Goal: Task Accomplishment & Management: Manage account settings

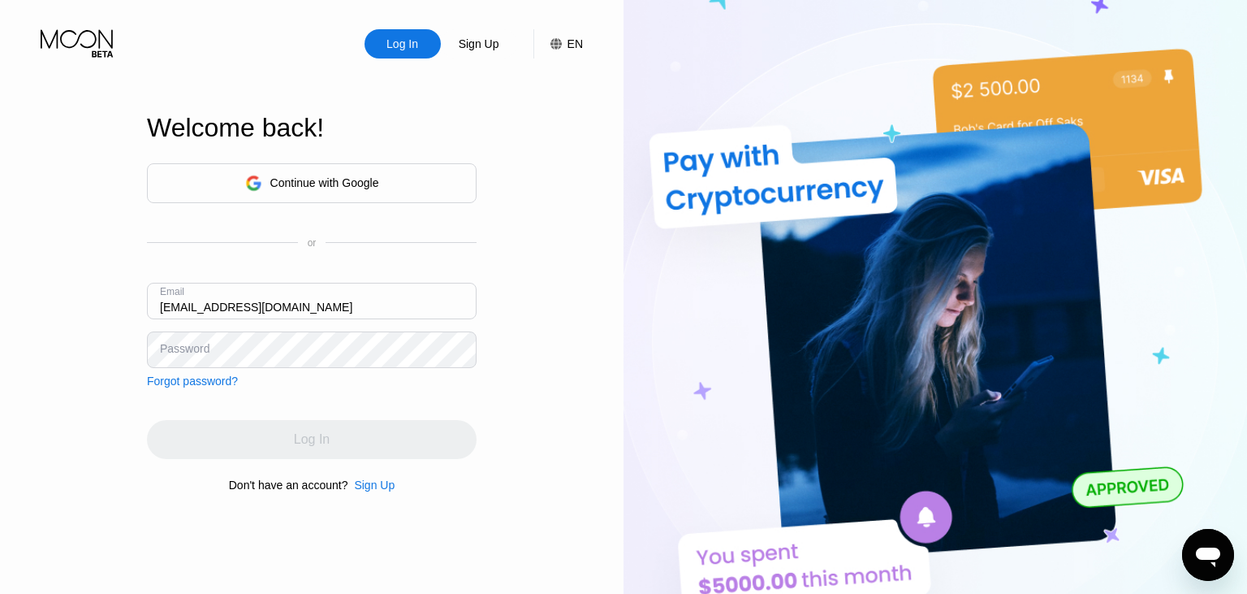
type input "[EMAIL_ADDRESS][DOMAIN_NAME]"
click at [274, 372] on div "Continue with Google or Email [EMAIL_ADDRESS][DOMAIN_NAME] Password Forgot pass…" at bounding box center [312, 275] width 330 height 224
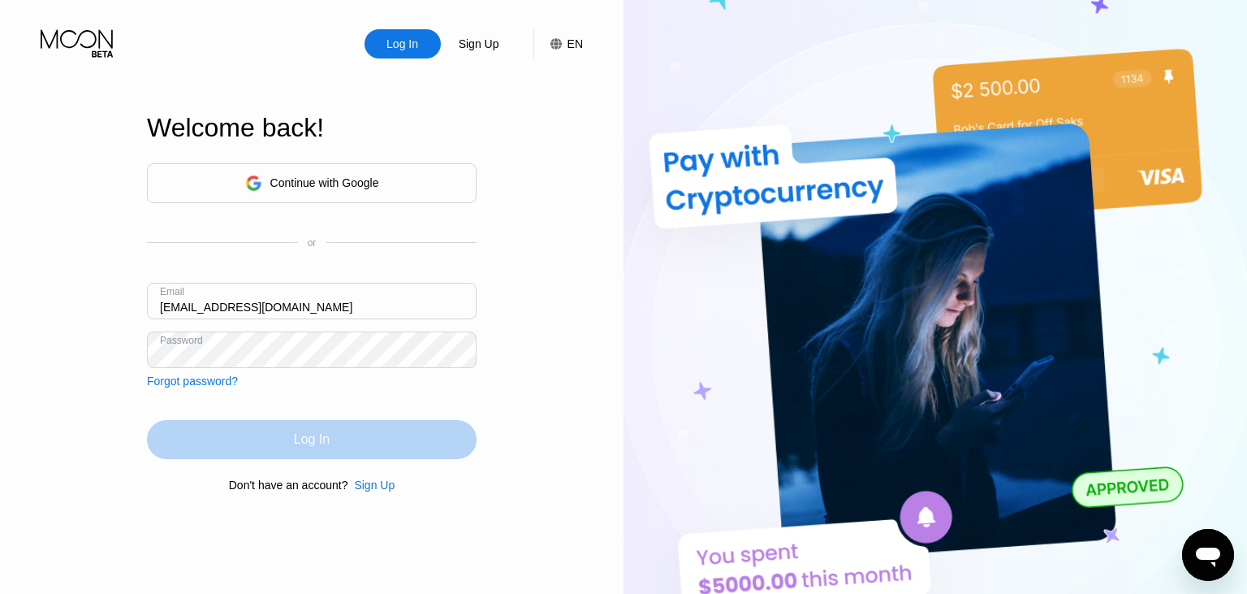
drag, startPoint x: 331, startPoint y: 447, endPoint x: 503, endPoint y: 377, distance: 185.8
click at [365, 430] on div "Log In" at bounding box center [312, 439] width 330 height 39
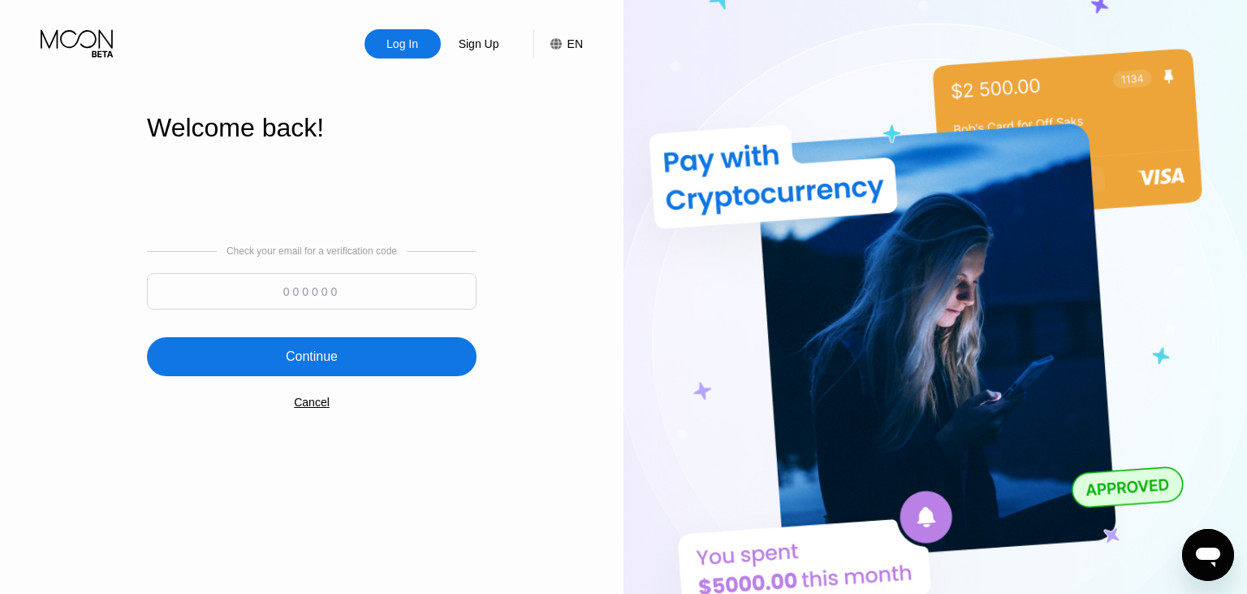
click at [365, 296] on input at bounding box center [312, 291] width 330 height 37
paste input "934693"
type input "934693"
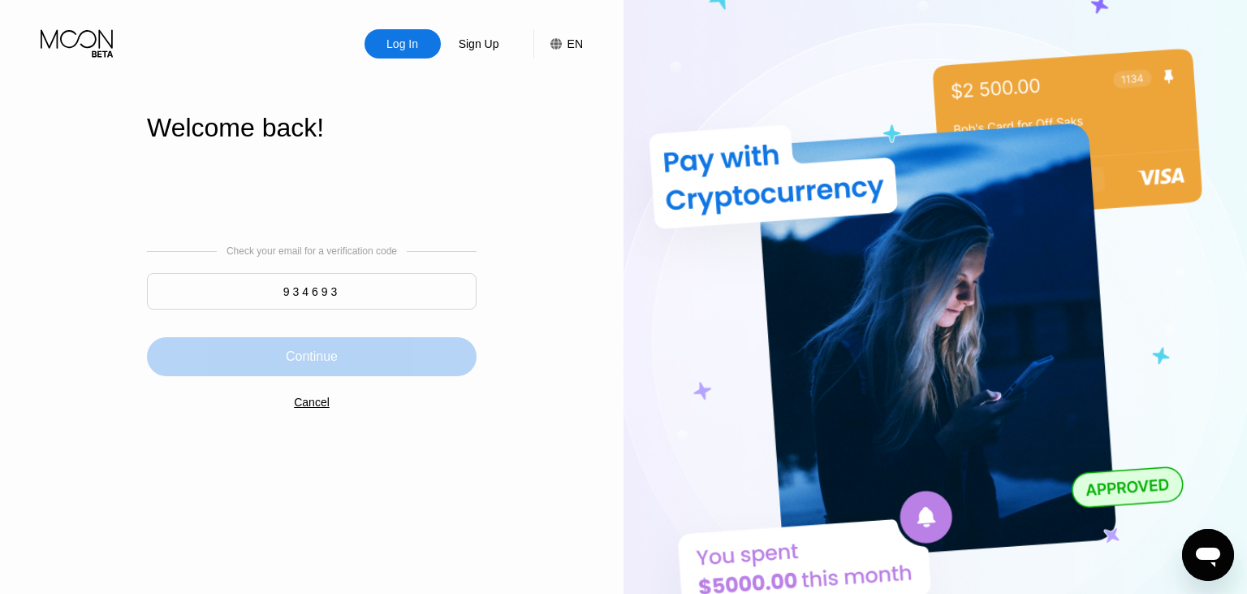
drag, startPoint x: 315, startPoint y: 361, endPoint x: 370, endPoint y: 317, distance: 70.5
click at [319, 357] on div "Continue" at bounding box center [312, 356] width 52 height 16
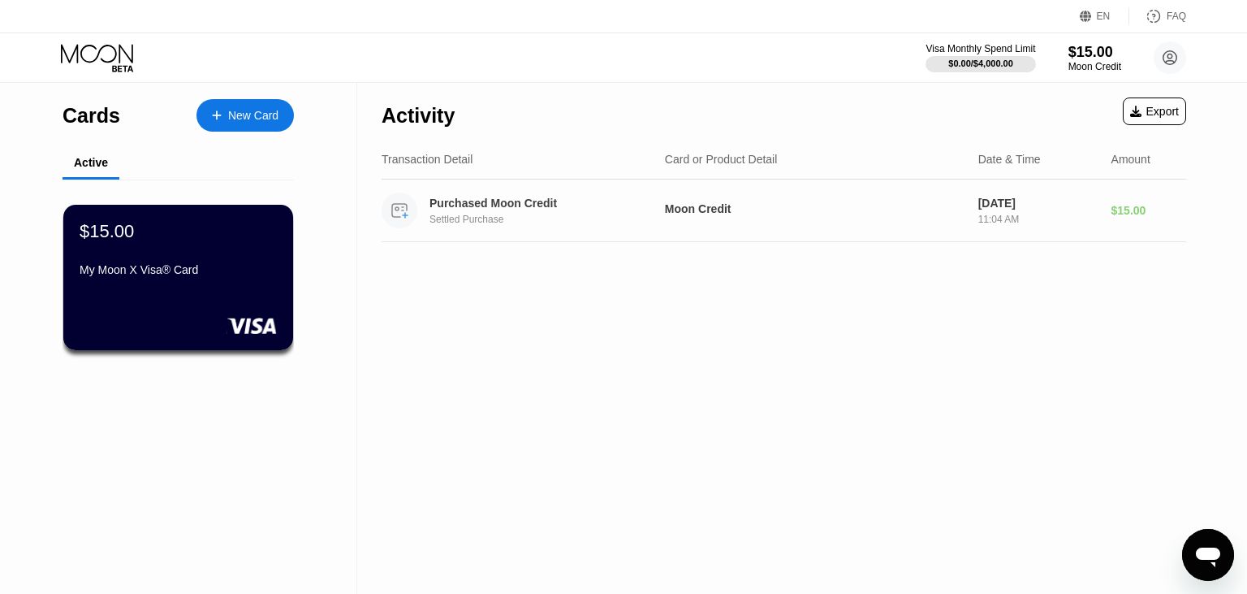
click at [505, 212] on div "Purchased Moon Credit Settled Purchase" at bounding box center [552, 211] width 244 height 28
click at [106, 119] on div "Cards" at bounding box center [92, 116] width 58 height 24
click at [478, 215] on div "Purchased Moon Credit Settled Purchase" at bounding box center [552, 211] width 244 height 28
click at [1166, 106] on div "Export" at bounding box center [1154, 111] width 49 height 13
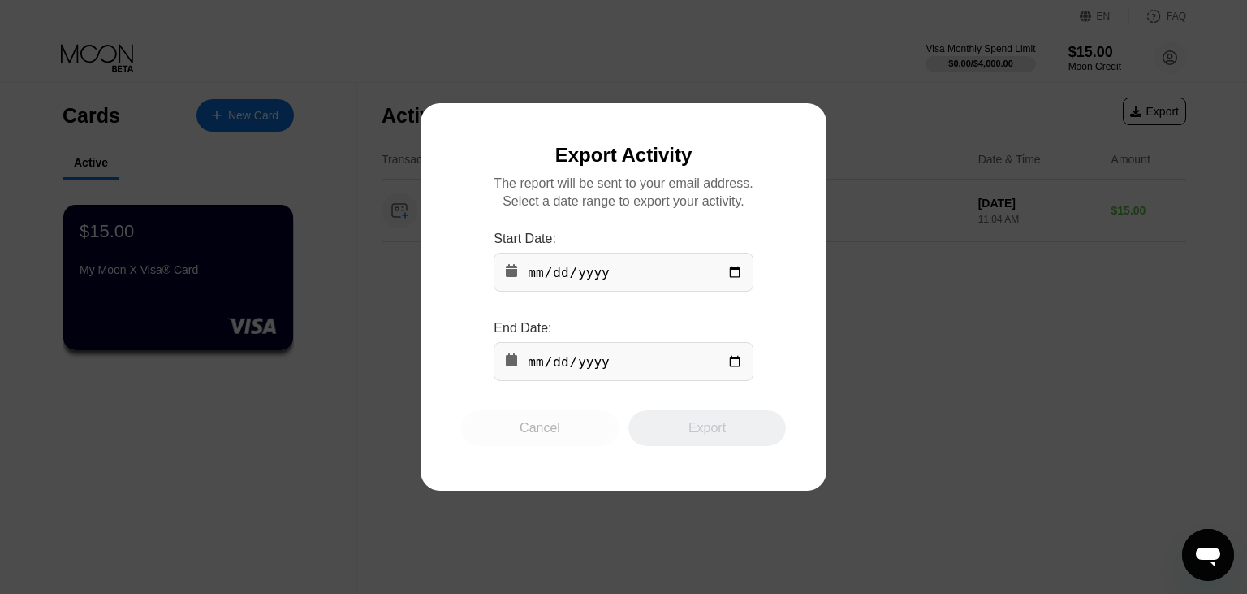
drag, startPoint x: 543, startPoint y: 436, endPoint x: 543, endPoint y: 450, distance: 13.8
click at [544, 436] on div "Cancel" at bounding box center [540, 428] width 41 height 16
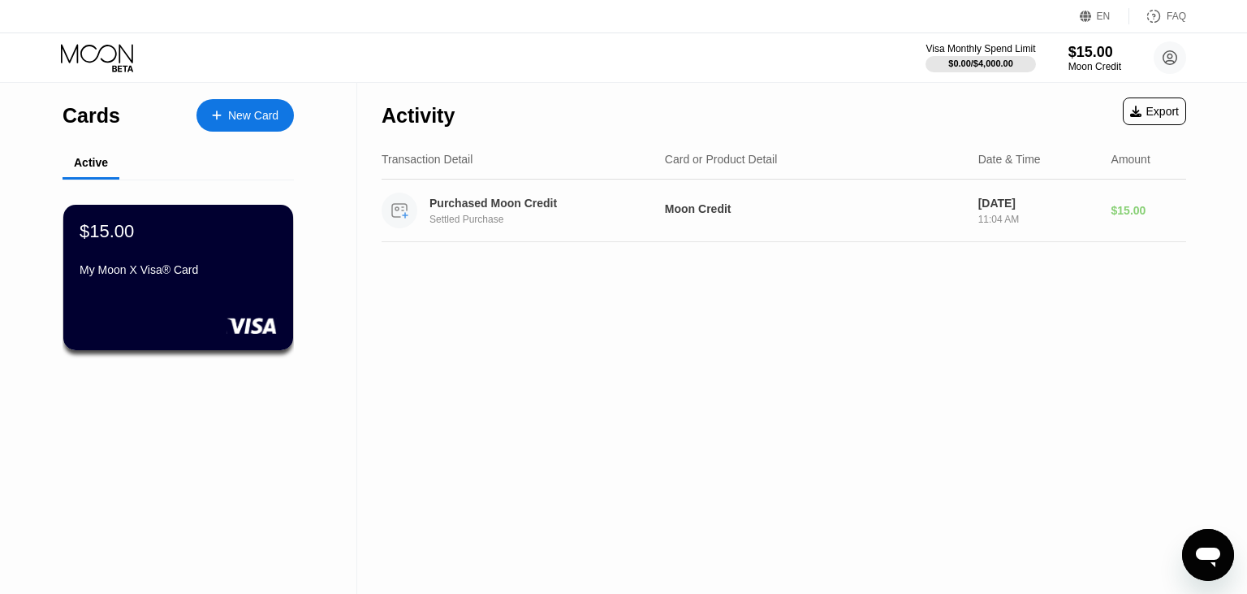
drag, startPoint x: 473, startPoint y: 207, endPoint x: 486, endPoint y: 214, distance: 14.5
click at [473, 206] on div "Purchased Moon Credit" at bounding box center [543, 203] width 227 height 13
click at [236, 283] on div "My Moon X Visa® Card" at bounding box center [178, 272] width 199 height 19
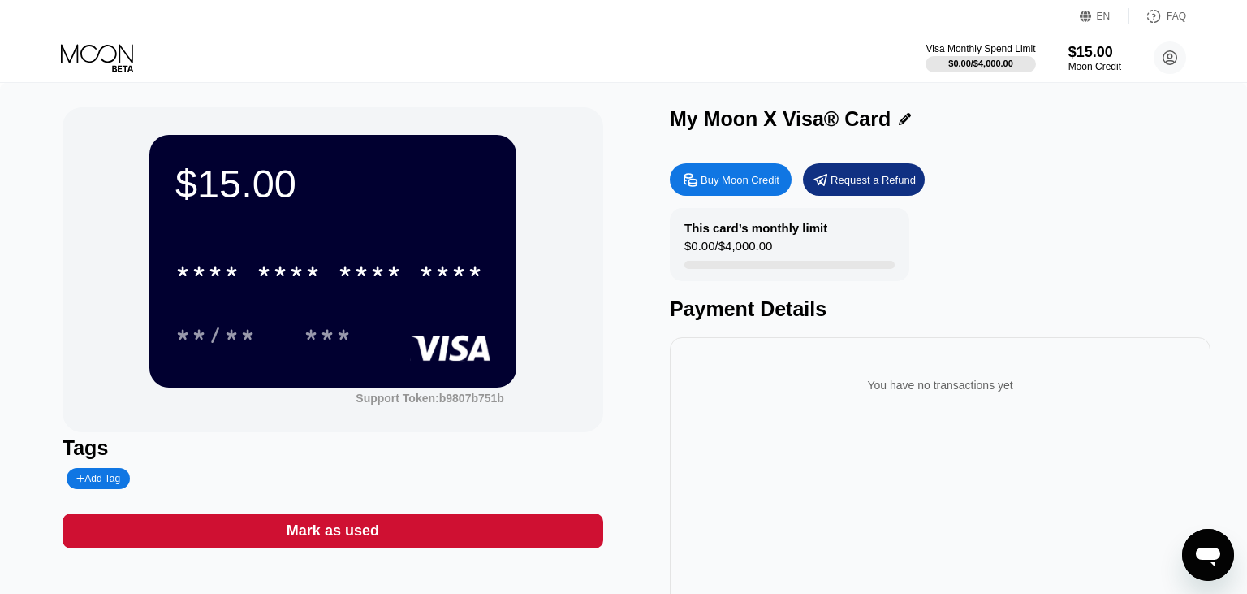
click at [901, 120] on icon at bounding box center [905, 119] width 12 height 12
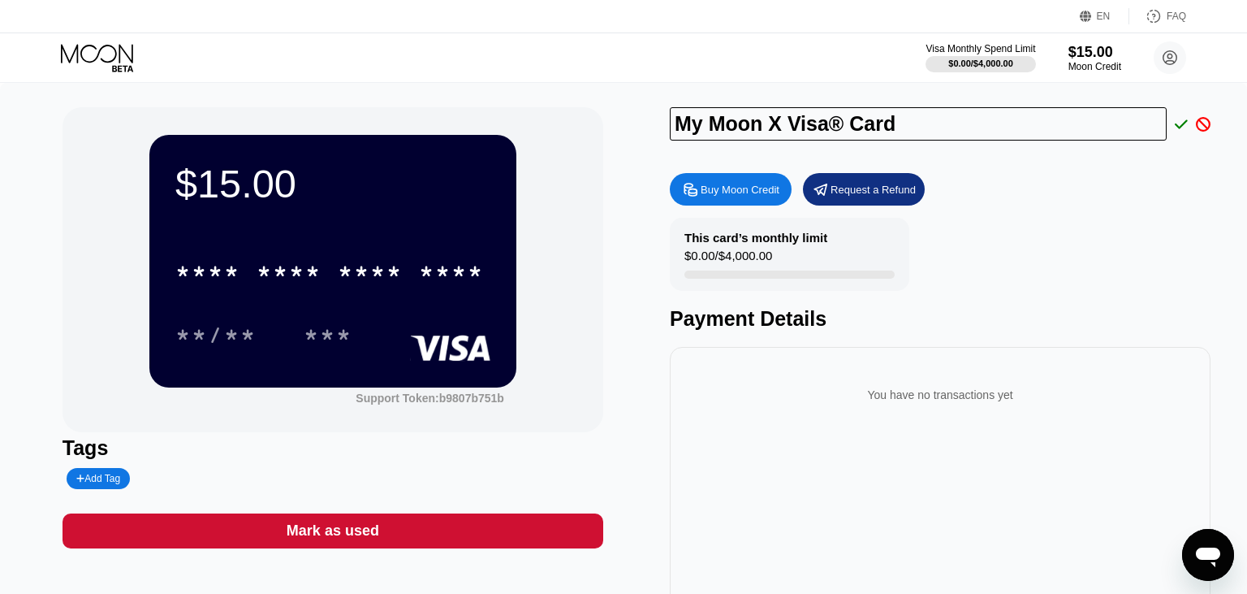
click at [1168, 203] on div "Buy Moon Credit Request a Refund" at bounding box center [940, 189] width 541 height 32
click at [1182, 122] on icon at bounding box center [1181, 124] width 13 height 15
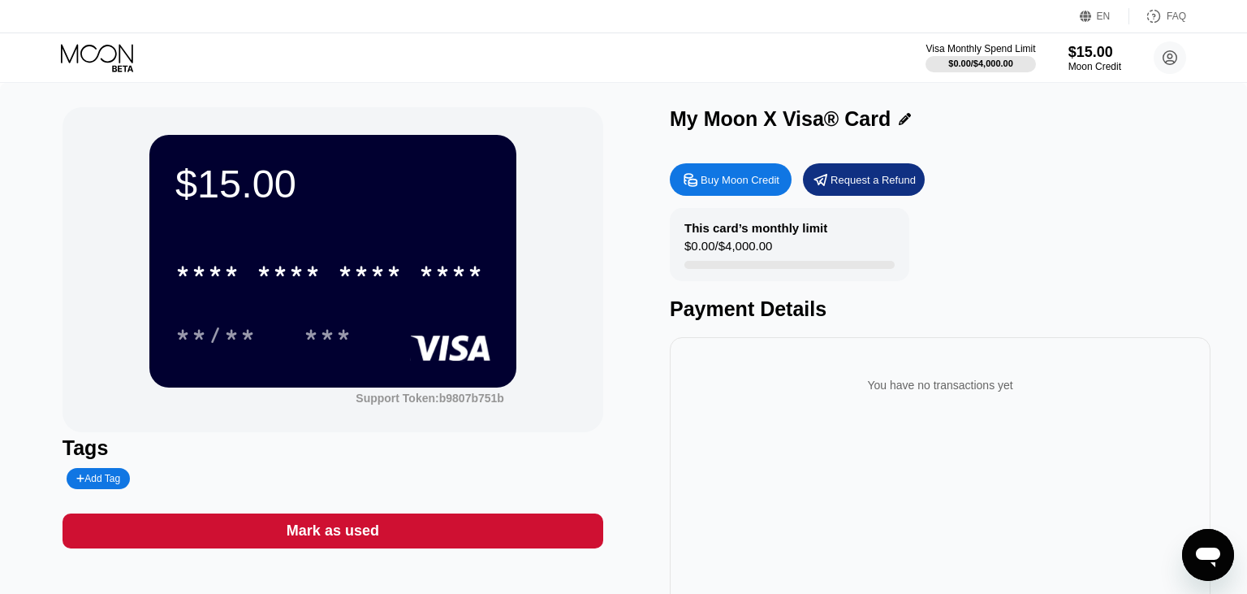
click at [772, 316] on div "Payment Details" at bounding box center [940, 309] width 541 height 24
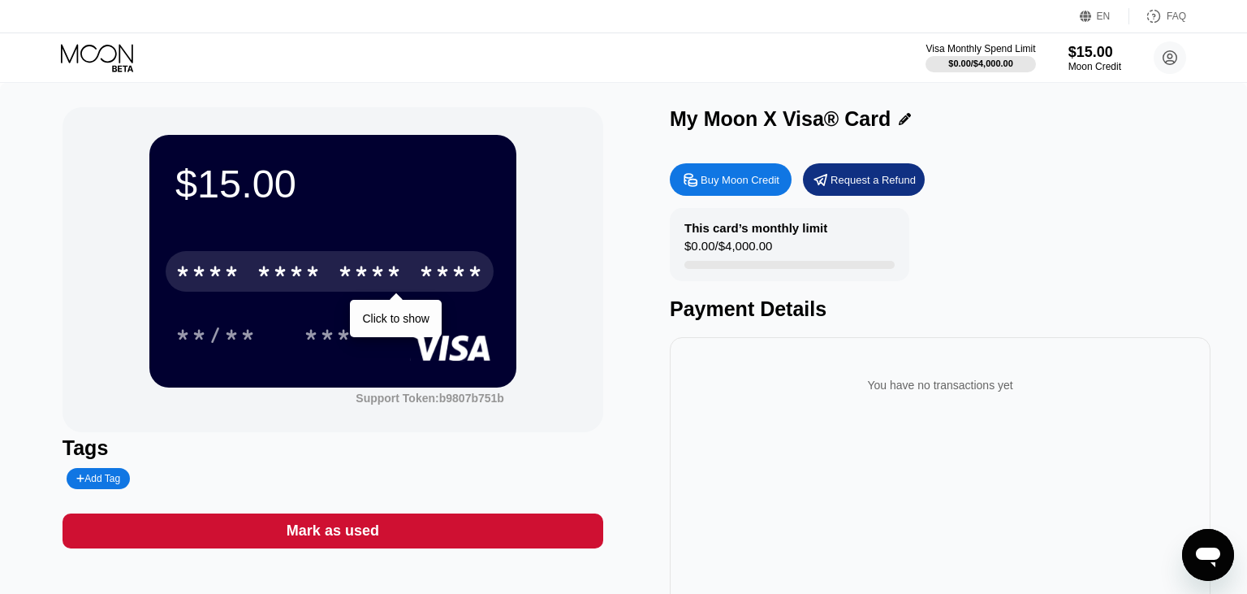
click at [415, 268] on div "* * * * * * * * * * * * ****" at bounding box center [330, 271] width 328 height 41
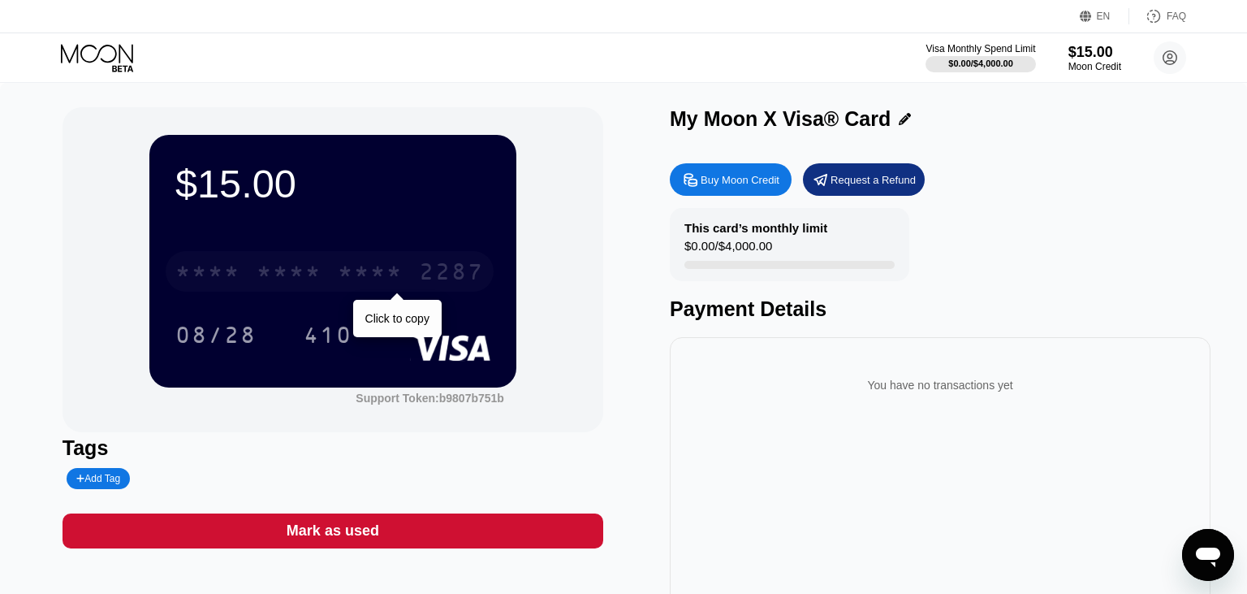
click at [378, 267] on div "* * * *" at bounding box center [370, 274] width 65 height 26
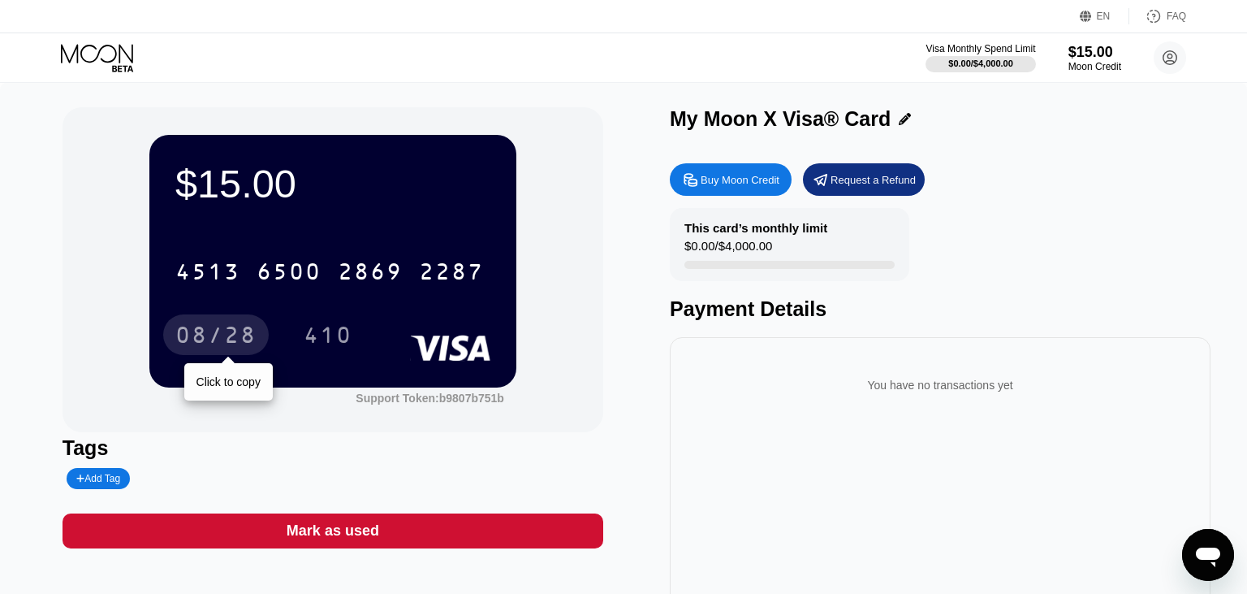
click at [213, 344] on div "08/28" at bounding box center [215, 337] width 81 height 26
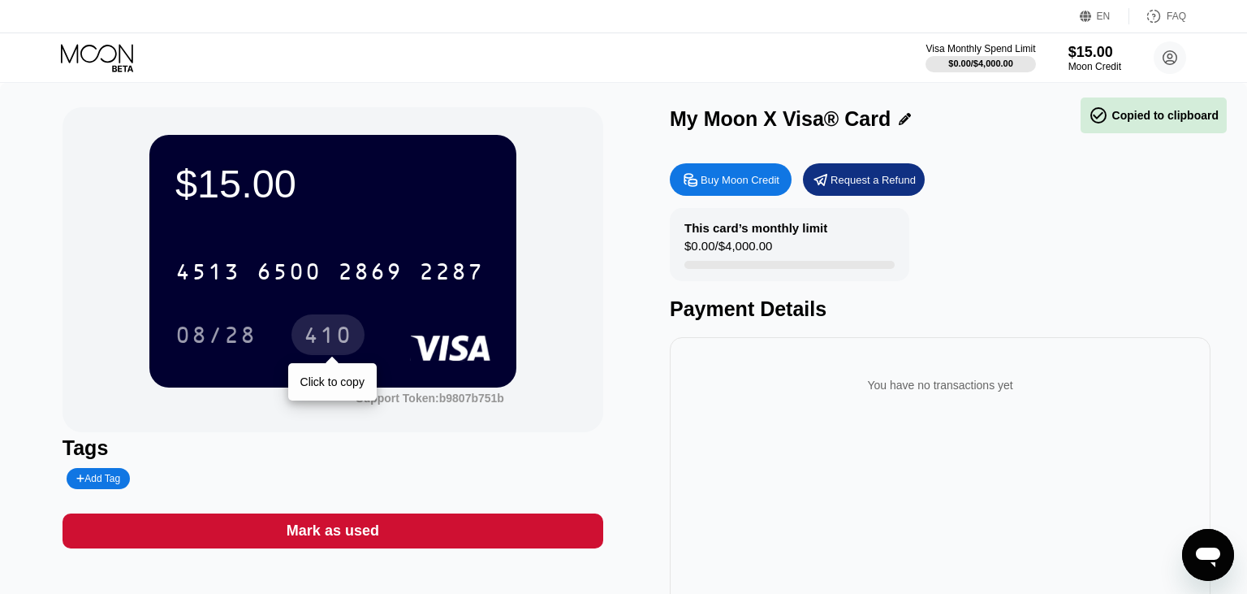
click at [320, 334] on div "410" at bounding box center [328, 337] width 49 height 26
